Goal: Information Seeking & Learning: Compare options

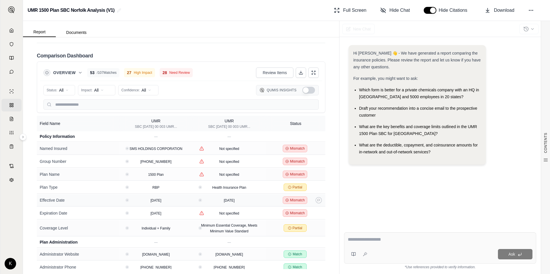
scroll to position [950, 0]
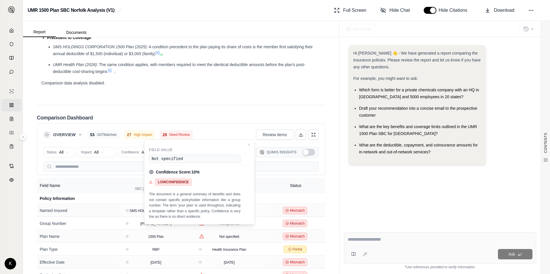
click at [303, 194] on th "Status" at bounding box center [296, 186] width 60 height 16
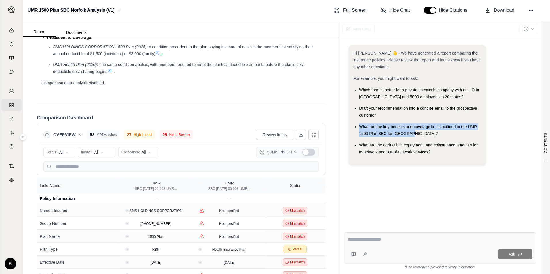
drag, startPoint x: 360, startPoint y: 125, endPoint x: 425, endPoint y: 135, distance: 65.4
click at [425, 135] on div "What are the key benefits and coverage limits outlined in the UMR 1500 Plan SBC…" at bounding box center [420, 130] width 122 height 14
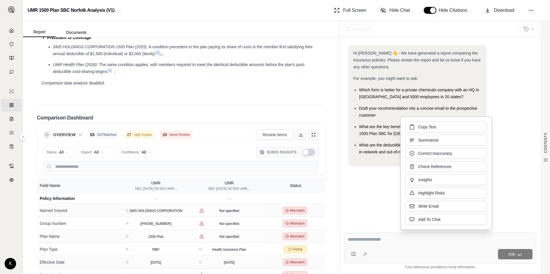
click at [367, 140] on ul "Which form is better for a private chemicals company with an HQ in [GEOGRAPHIC_…" at bounding box center [417, 121] width 128 height 69
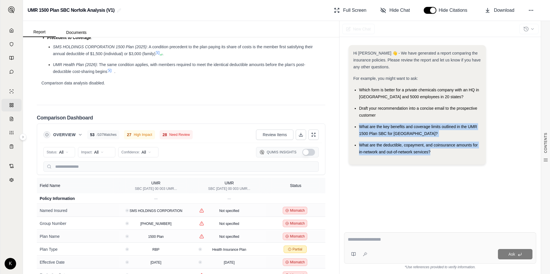
drag, startPoint x: 363, startPoint y: 127, endPoint x: 434, endPoint y: 152, distance: 76.3
click at [434, 152] on ul "Which form is better for a private chemicals company with an HQ in [GEOGRAPHIC_…" at bounding box center [417, 121] width 128 height 69
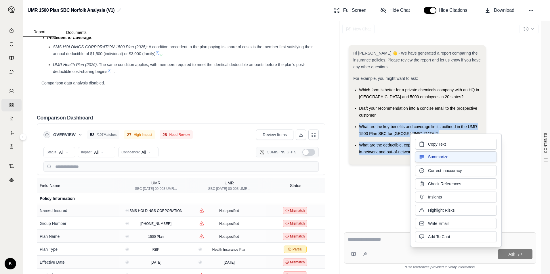
drag, startPoint x: 434, startPoint y: 152, endPoint x: 434, endPoint y: 159, distance: 7.5
click at [434, 159] on span "Summarize" at bounding box center [438, 157] width 20 height 6
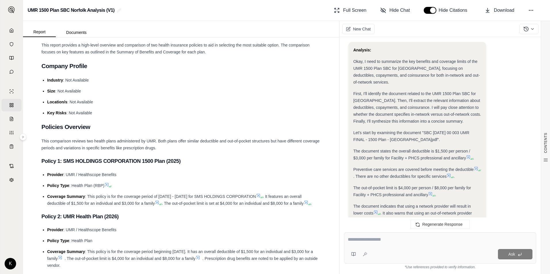
scroll to position [69, 0]
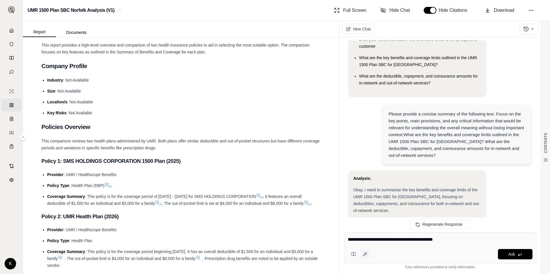
type textarea "**********"
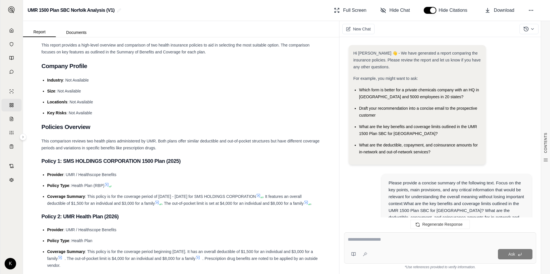
scroll to position [1268, 0]
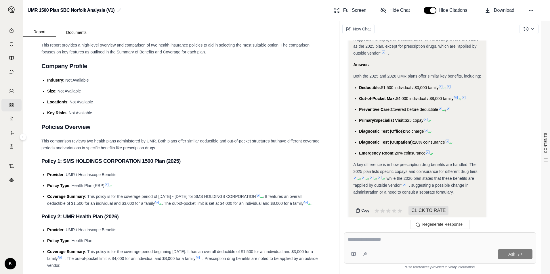
click at [360, 209] on icon at bounding box center [358, 211] width 5 height 5
click at [497, 10] on span "Download" at bounding box center [504, 10] width 20 height 7
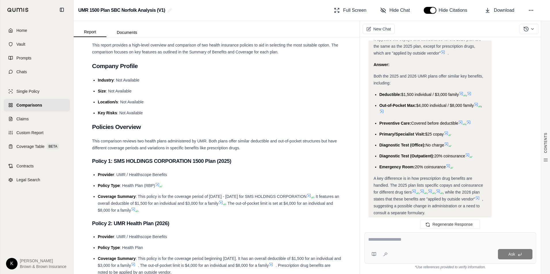
scroll to position [1351, 0]
click at [26, 29] on span "Home" at bounding box center [21, 31] width 11 height 6
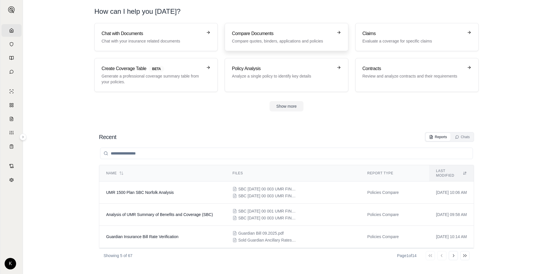
click at [252, 32] on h3 "Compare Documents" at bounding box center [282, 33] width 101 height 7
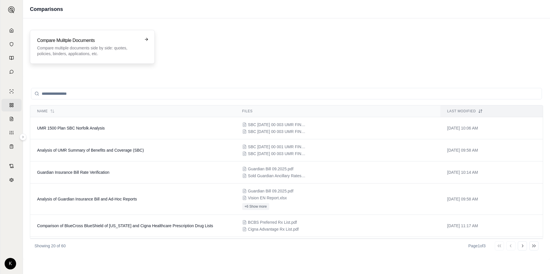
click at [99, 40] on h3 "Compare Mulitple Documents" at bounding box center [88, 40] width 102 height 7
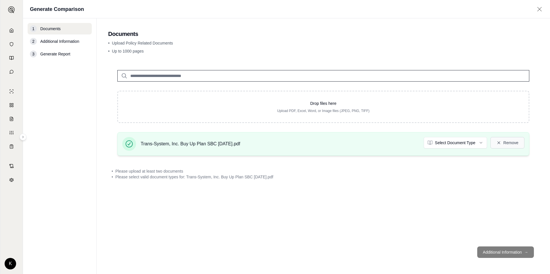
click at [511, 144] on button "Remove" at bounding box center [508, 143] width 34 height 12
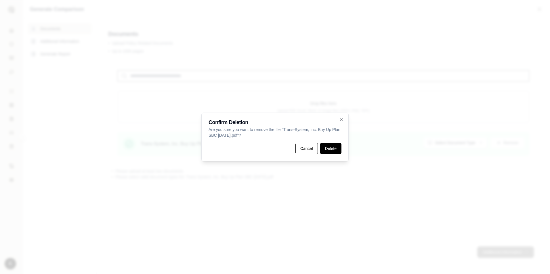
click at [327, 150] on button "Delete" at bounding box center [330, 149] width 21 height 12
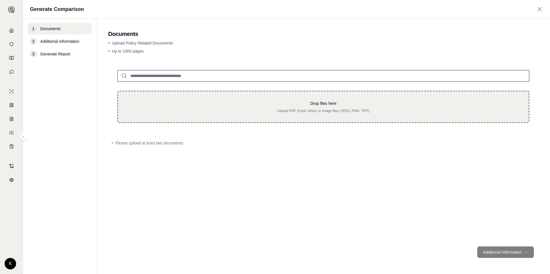
click at [260, 107] on div "Drop files here Upload PDF, Excel, Word, or Image files (JPEG, PNG, TIFF)" at bounding box center [323, 107] width 392 height 13
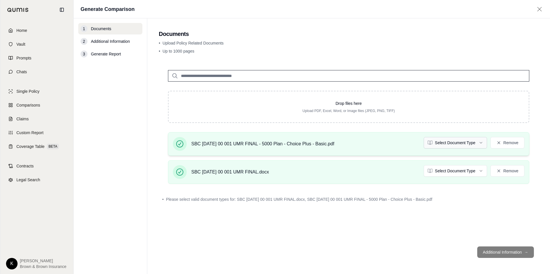
click at [456, 144] on html "Home Vault Prompts Chats Single Policy Comparisons Claims Custom Report Coverag…" at bounding box center [275, 137] width 550 height 274
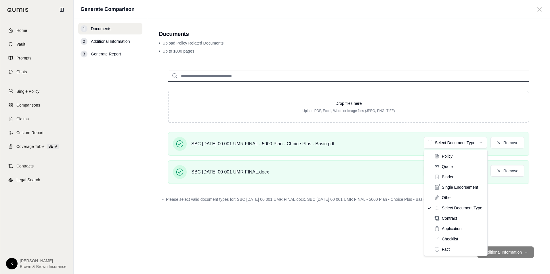
drag, startPoint x: 455, startPoint y: 239, endPoint x: 453, endPoint y: 232, distance: 7.0
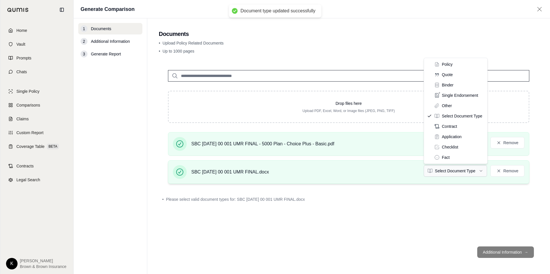
click at [464, 172] on html "Document type updated successfully Home Vault Prompts Chats Single Policy Compa…" at bounding box center [275, 137] width 550 height 274
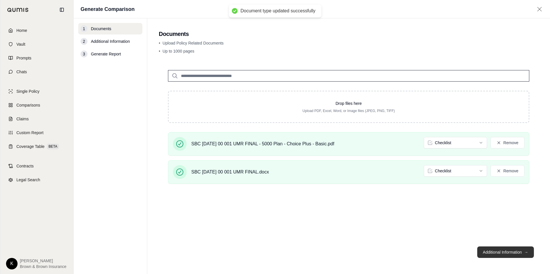
click at [491, 251] on button "Additional Information →" at bounding box center [505, 253] width 57 height 12
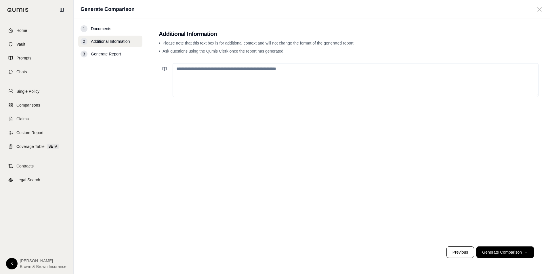
click at [226, 78] on textarea at bounding box center [356, 80] width 366 height 34
type textarea "**********"
click at [489, 252] on button "Generate Comparison →" at bounding box center [505, 253] width 58 height 12
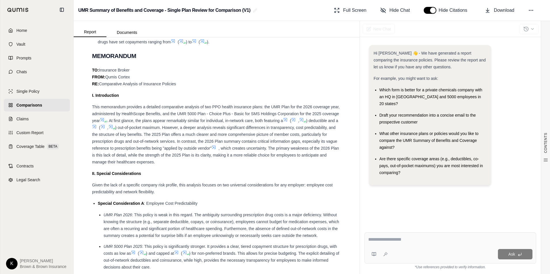
scroll to position [432, 0]
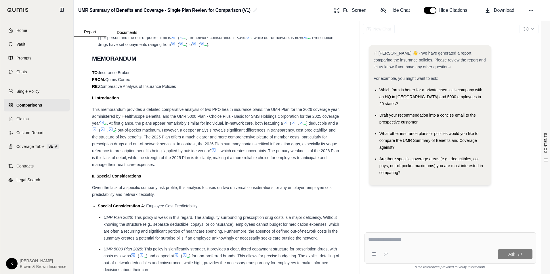
click at [386, 240] on textarea at bounding box center [450, 240] width 164 height 7
type textarea "**********"
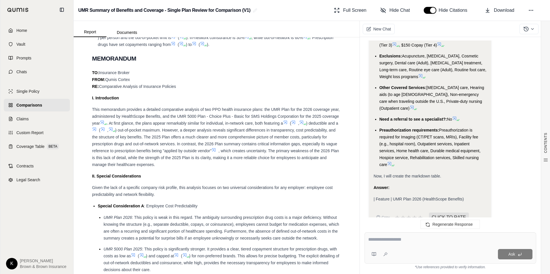
click at [459, 184] on div "Answer:" at bounding box center [430, 187] width 113 height 7
click at [510, 9] on span "Download" at bounding box center [504, 10] width 20 height 7
click at [430, 224] on icon at bounding box center [428, 225] width 5 height 5
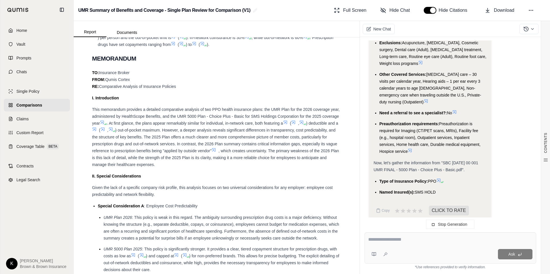
click at [394, 239] on textarea at bounding box center [450, 240] width 164 height 7
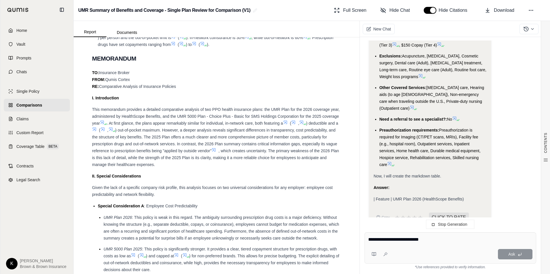
type textarea "**********"
click at [433, 243] on textarea "**********" at bounding box center [450, 240] width 164 height 7
click at [530, 9] on icon at bounding box center [531, 10] width 6 height 6
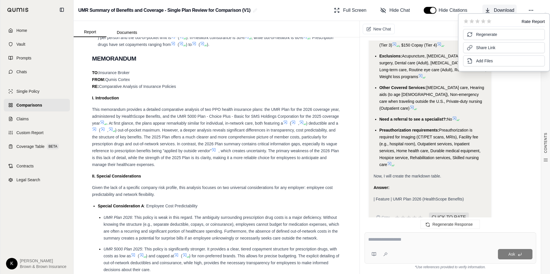
click at [489, 10] on icon at bounding box center [488, 10] width 6 height 6
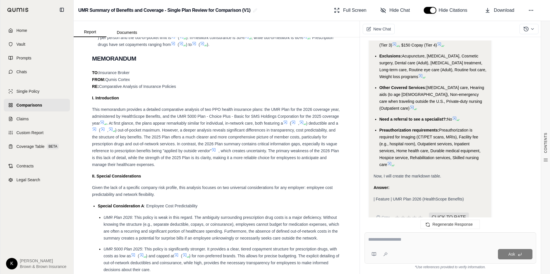
drag, startPoint x: 518, startPoint y: 88, endPoint x: 515, endPoint y: 87, distance: 3.5
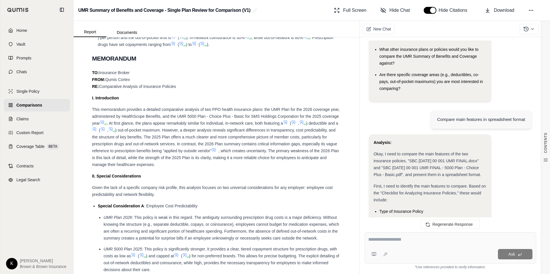
scroll to position [86, 0]
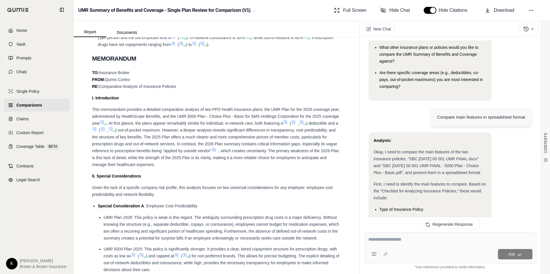
click at [487, 114] on div "Compare main features in spreadsheet format" at bounding box center [481, 117] width 88 height 7
drag, startPoint x: 489, startPoint y: 111, endPoint x: 514, endPoint y: 113, distance: 25.1
click at [514, 114] on div "Compare main features in spreadsheet format" at bounding box center [481, 117] width 88 height 7
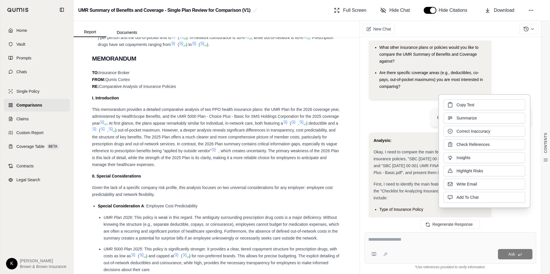
click at [446, 242] on textarea at bounding box center [450, 240] width 164 height 7
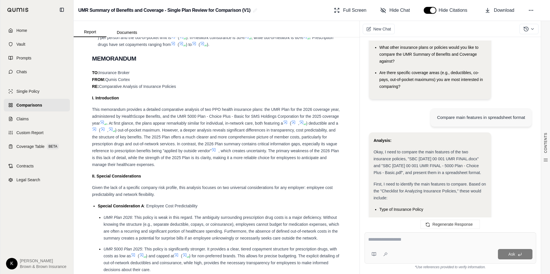
click at [394, 242] on textarea at bounding box center [450, 240] width 164 height 7
type textarea "**********"
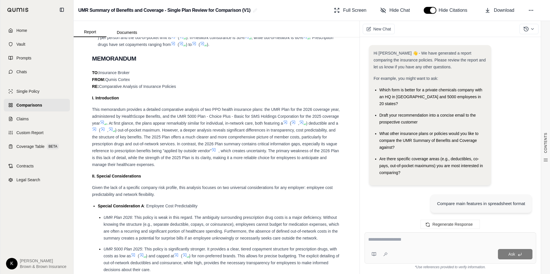
scroll to position [1154, 0]
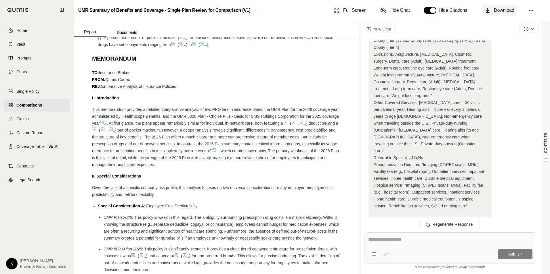
click at [496, 9] on span "Download" at bounding box center [504, 10] width 20 height 7
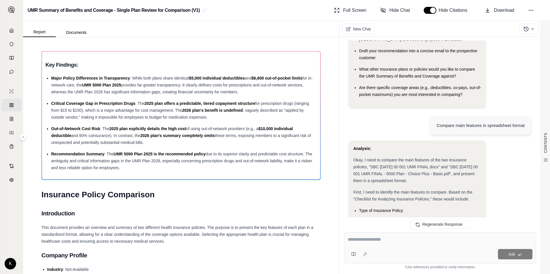
scroll to position [0, 0]
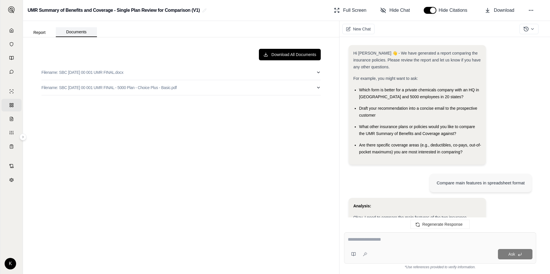
click at [75, 31] on button "Documents" at bounding box center [76, 32] width 41 height 10
click at [289, 55] on button "Download All Documents" at bounding box center [290, 55] width 62 height 12
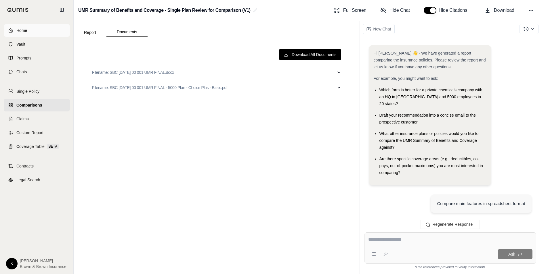
click at [23, 29] on span "Home" at bounding box center [21, 31] width 11 height 6
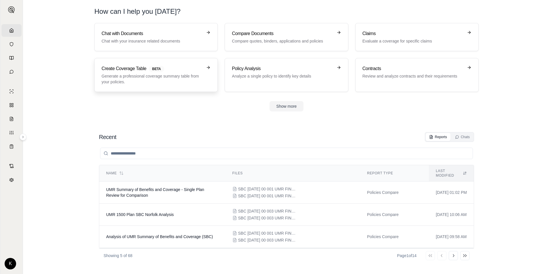
click at [209, 66] on icon at bounding box center [208, 67] width 5 height 5
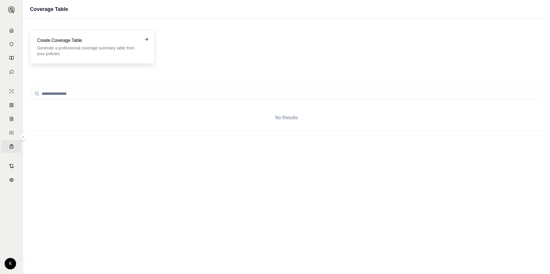
click at [146, 37] on div "Create Coverage Table Generate a professional coverage summary table from your …" at bounding box center [92, 47] width 125 height 34
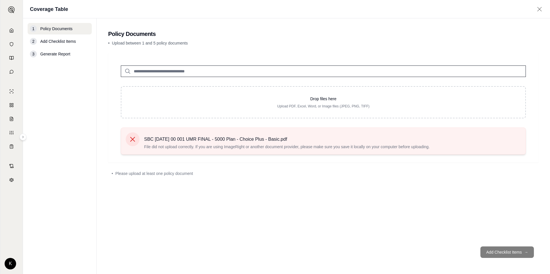
click at [132, 139] on icon at bounding box center [132, 139] width 5 height 5
drag, startPoint x: 132, startPoint y: 138, endPoint x: 290, endPoint y: 196, distance: 168.0
click at [291, 200] on div "Drop files here Upload PDF, Excel, Word, or Image files (JPEG, PNG, TIFF) SBC […" at bounding box center [323, 147] width 430 height 189
click at [352, 140] on span "SBC [DATE] 00 001 UMR FINAL - 5000 Plan - Choice Plus - Basic.pdf" at bounding box center [287, 139] width 286 height 7
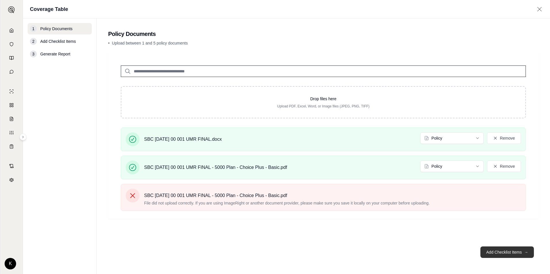
click at [496, 250] on button "Add Checklist Items →" at bounding box center [508, 253] width 54 height 12
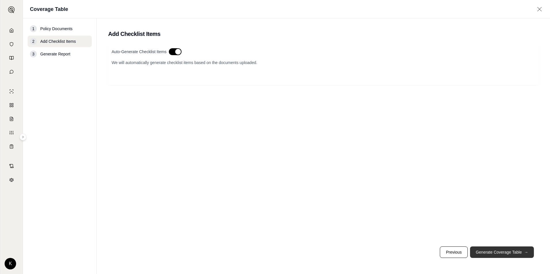
click at [486, 249] on button "Generate Coverage Table →" at bounding box center [502, 253] width 64 height 12
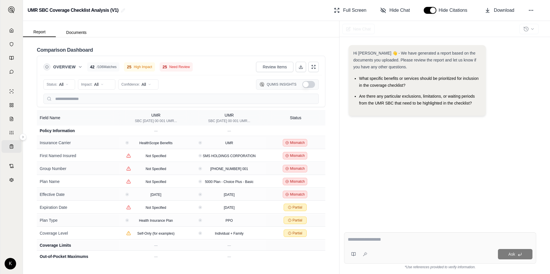
drag, startPoint x: 335, startPoint y: 124, endPoint x: 318, endPoint y: 124, distance: 17.3
click at [335, 124] on div "Comparison Dashboard Overview 42 / 106 Matches 25 High Impact 25 Need Review Re…" at bounding box center [181, 155] width 316 height 237
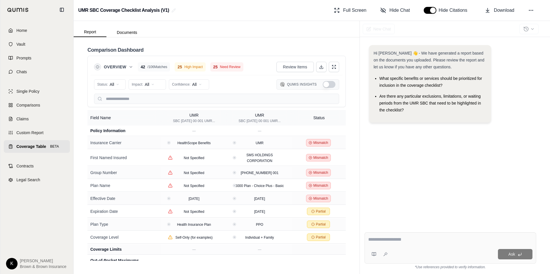
click at [108, 66] on span "Overview" at bounding box center [115, 67] width 22 height 6
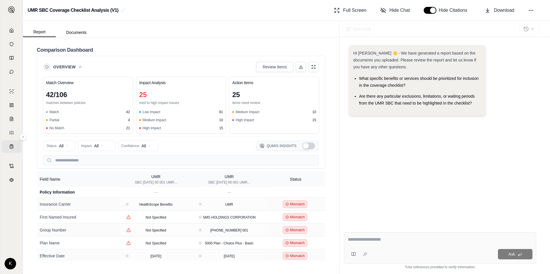
click at [277, 30] on div "Report Documents" at bounding box center [181, 29] width 316 height 16
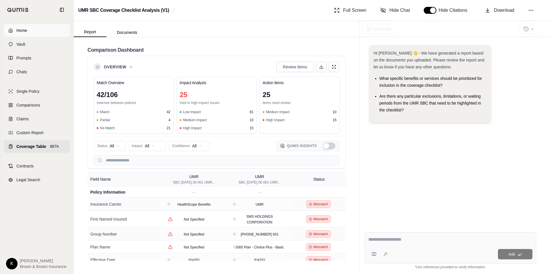
click at [14, 29] on link "Home" at bounding box center [37, 30] width 66 height 13
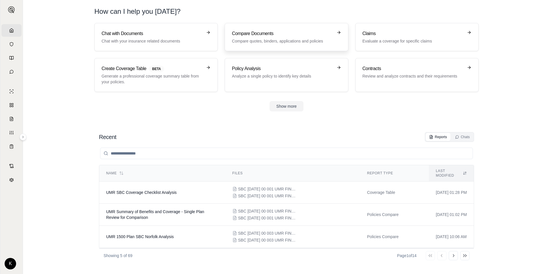
click at [273, 39] on p "Compare quotes, binders, applications and policies" at bounding box center [282, 41] width 101 height 6
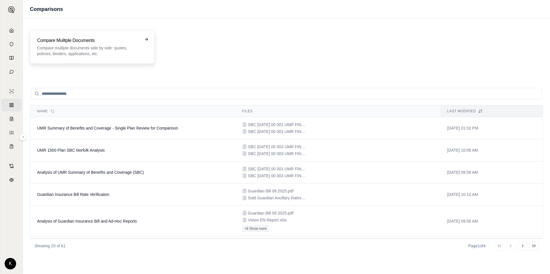
click at [111, 47] on p "Compare multiple documents side by side: quotes, policies, binders, application…" at bounding box center [88, 51] width 102 height 12
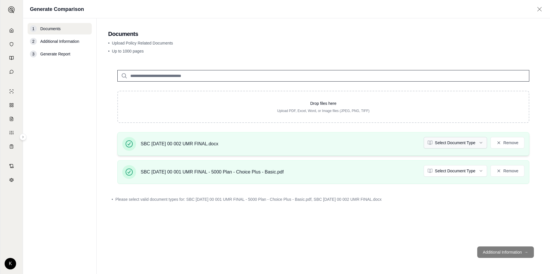
click at [440, 142] on html "Home Vault Prompts Chats Single Policy Comparisons Claims Custom Report Coverag…" at bounding box center [275, 137] width 550 height 274
click at [449, 172] on html "Document type updated successfully Home Vault Prompts Chats Single Policy Compa…" at bounding box center [275, 137] width 550 height 274
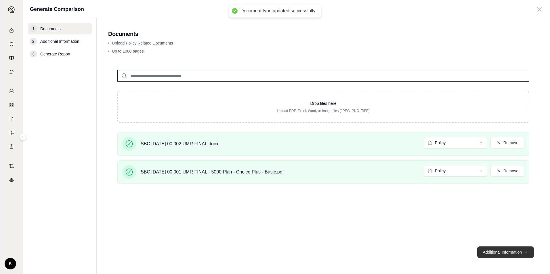
click at [498, 251] on button "Additional Information →" at bounding box center [505, 253] width 57 height 12
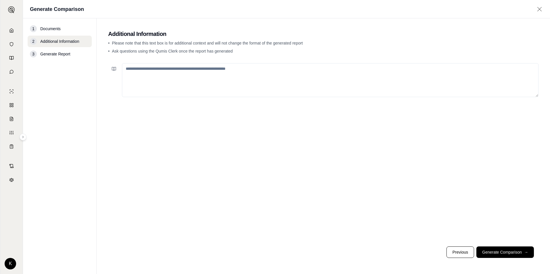
click at [200, 76] on textarea at bounding box center [330, 80] width 417 height 34
click at [233, 73] on textarea "**********" at bounding box center [330, 80] width 417 height 34
drag, startPoint x: 227, startPoint y: 68, endPoint x: 120, endPoint y: 67, distance: 107.0
click at [120, 67] on div "**********" at bounding box center [323, 80] width 430 height 34
type textarea "**********"
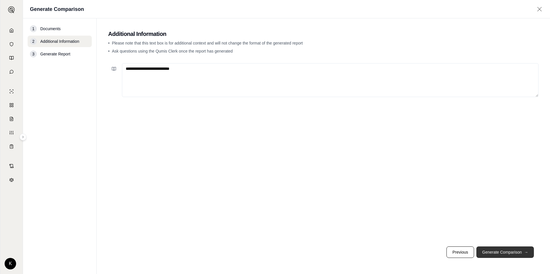
click at [490, 251] on button "Generate Comparison →" at bounding box center [505, 253] width 58 height 12
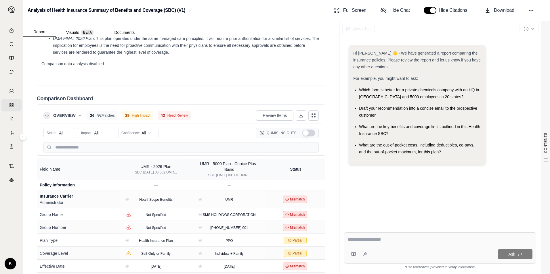
scroll to position [1116, 0]
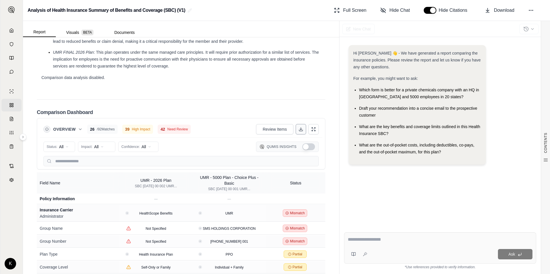
click at [299, 132] on icon at bounding box center [301, 129] width 5 height 5
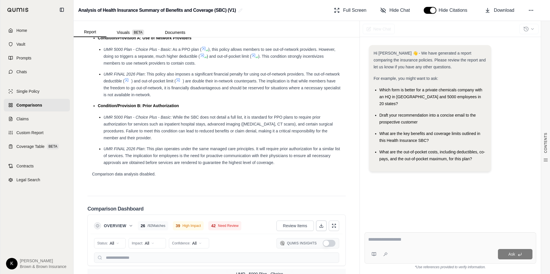
scroll to position [1185, 0]
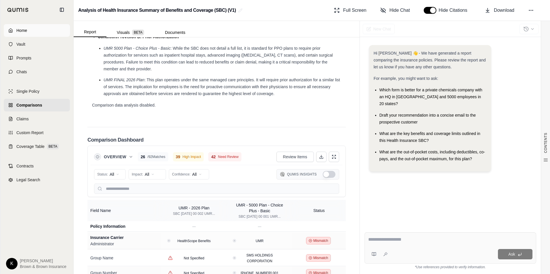
click at [24, 31] on span "Home" at bounding box center [21, 31] width 11 height 6
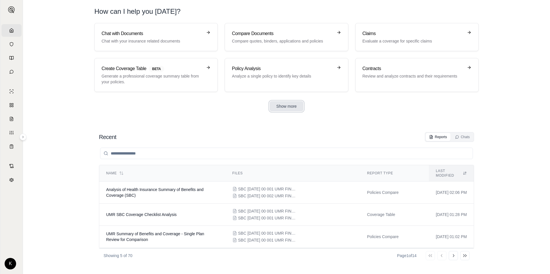
click at [283, 106] on button "Show more" at bounding box center [287, 106] width 34 height 10
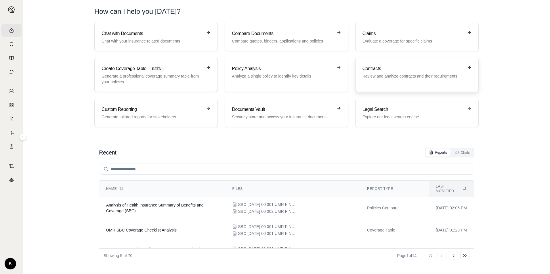
click at [389, 74] on p "Review and analyze contracts and their requirements" at bounding box center [413, 76] width 101 height 6
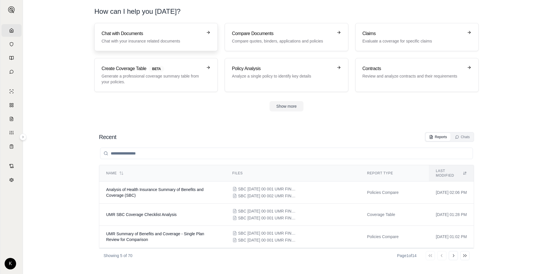
click at [137, 34] on h3 "Chat with Documents" at bounding box center [152, 33] width 101 height 7
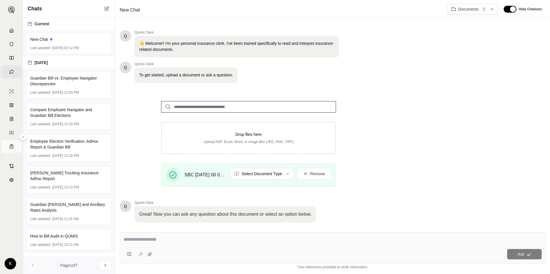
scroll to position [37, 0]
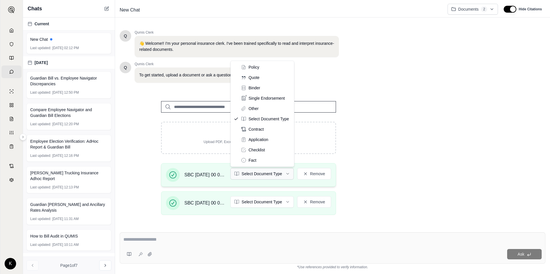
click at [282, 174] on html "Home Vault Prompts Chats Single Policy Comparisons Claims Custom Report Coverag…" at bounding box center [275, 137] width 550 height 274
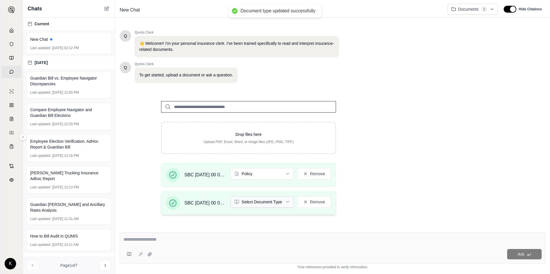
click at [288, 200] on html "Document type updated successfully Home Vault Prompts Chats Single Policy Compa…" at bounding box center [275, 137] width 550 height 274
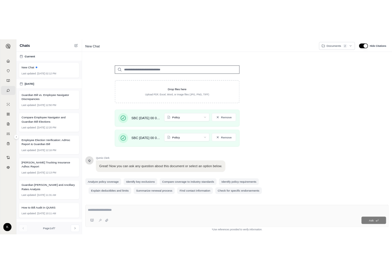
scroll to position [65, 0]
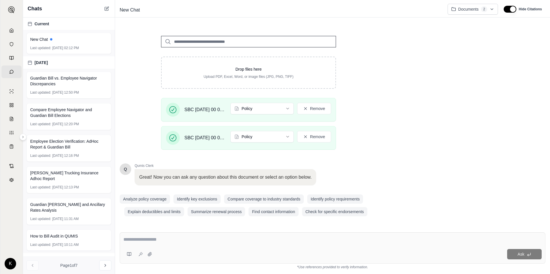
click at [158, 237] on textarea at bounding box center [332, 240] width 418 height 7
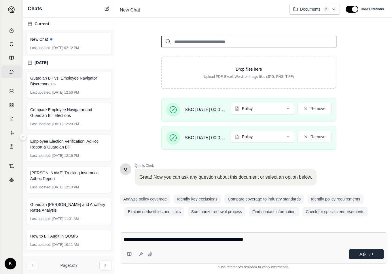
type textarea "**********"
click at [364, 252] on button "Ask" at bounding box center [366, 254] width 35 height 10
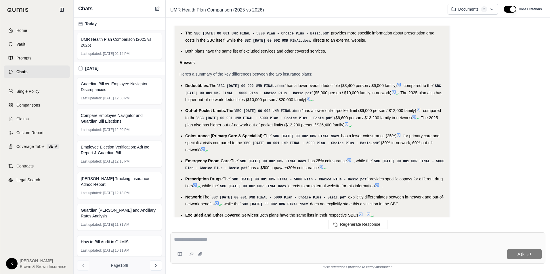
scroll to position [726, 0]
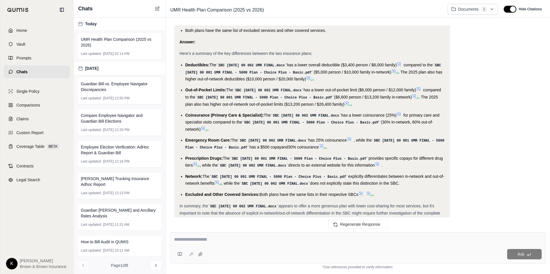
click at [12, 7] on div at bounding box center [18, 10] width 31 height 14
click at [16, 29] on link "Home" at bounding box center [37, 30] width 66 height 13
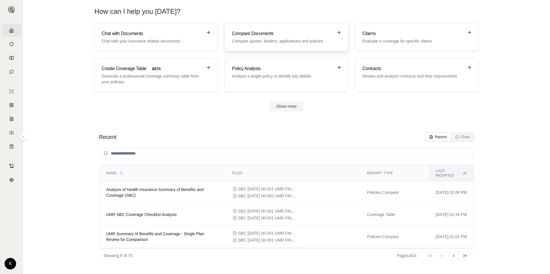
click at [247, 39] on p "Compare quotes, binders, applications and policies" at bounding box center [282, 41] width 101 height 6
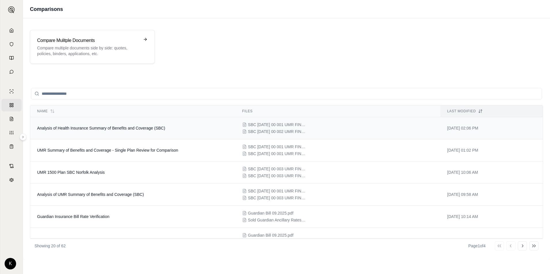
click at [251, 126] on span "SBC [DATE] 00 001 UMR FINAL - 5000 Plan - Choice Plus - Basic.pdf" at bounding box center [277, 125] width 58 height 6
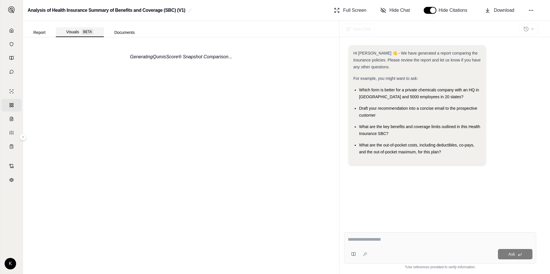
click at [69, 30] on button "Visuals BETA" at bounding box center [80, 32] width 48 height 10
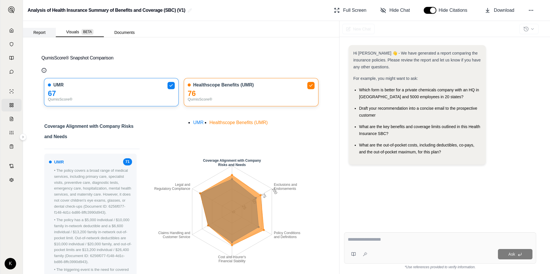
click at [43, 33] on button "Report" at bounding box center [39, 32] width 33 height 9
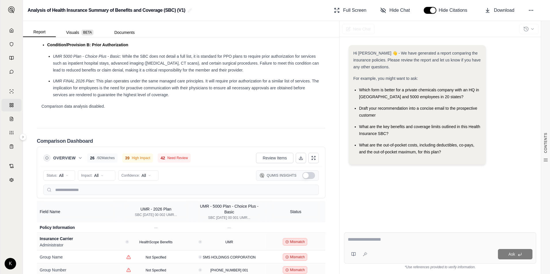
scroll to position [1116, 0]
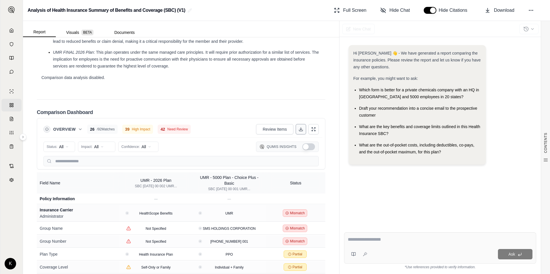
click at [301, 130] on line at bounding box center [301, 129] width 0 height 2
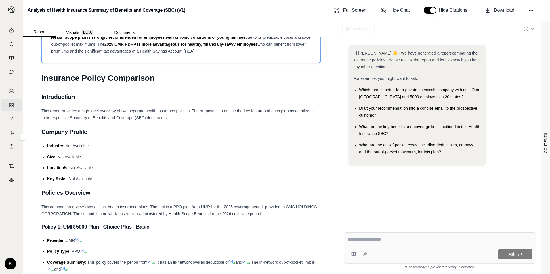
scroll to position [23, 0]
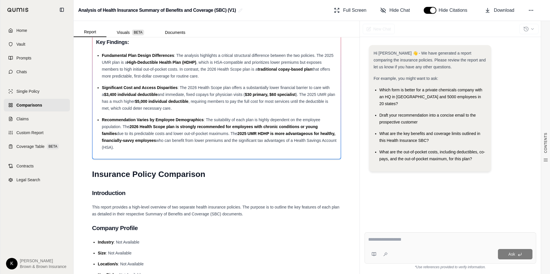
click at [13, 7] on div at bounding box center [18, 10] width 31 height 14
click at [18, 29] on span "Home" at bounding box center [21, 31] width 11 height 6
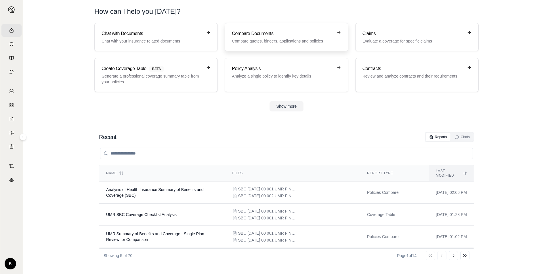
click at [254, 40] on p "Compare quotes, binders, applications and policies" at bounding box center [282, 41] width 101 height 6
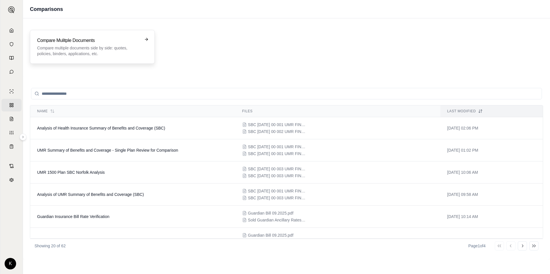
click at [73, 43] on h3 "Compare Mulitple Documents" at bounding box center [88, 40] width 102 height 7
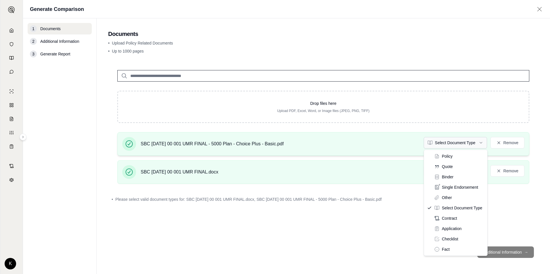
click at [430, 143] on html "Home Vault Prompts Chats Single Policy Comparisons Claims Custom Report Coverag…" at bounding box center [275, 137] width 550 height 274
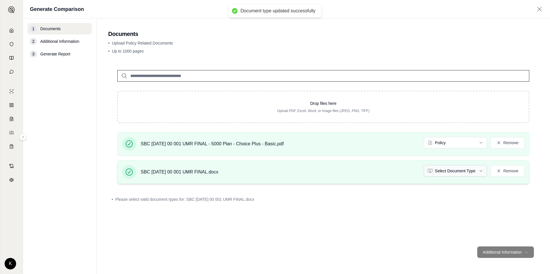
click at [438, 171] on html "Document type updated successfully Home Vault Prompts Chats Single Policy Compa…" at bounding box center [275, 137] width 550 height 274
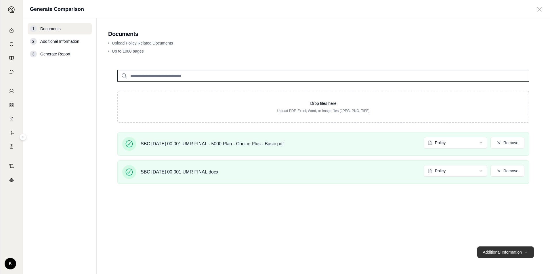
click at [489, 250] on button "Additional Information →" at bounding box center [505, 253] width 57 height 12
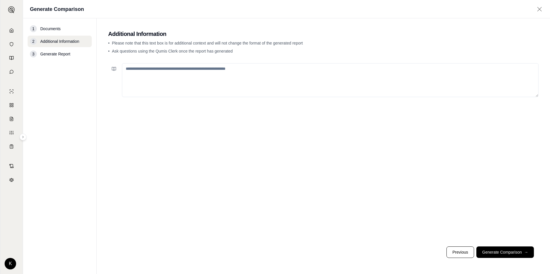
click at [171, 69] on textarea at bounding box center [330, 80] width 417 height 34
type textarea "**********"
click at [511, 255] on button "Generate Comparison →" at bounding box center [505, 253] width 58 height 12
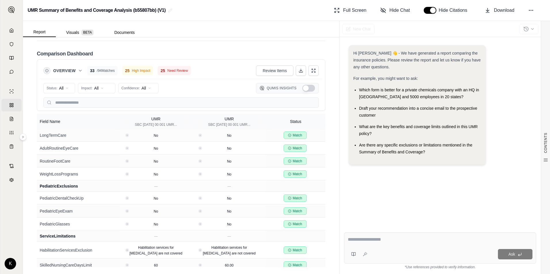
scroll to position [1036, 0]
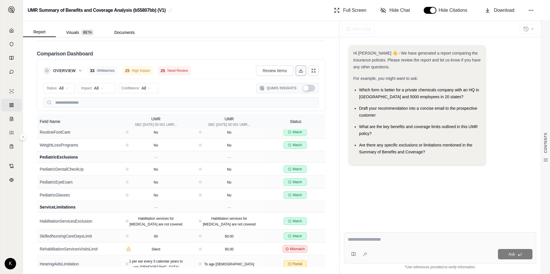
click at [299, 70] on icon at bounding box center [301, 70] width 5 height 5
